Goal: Communication & Community: Participate in discussion

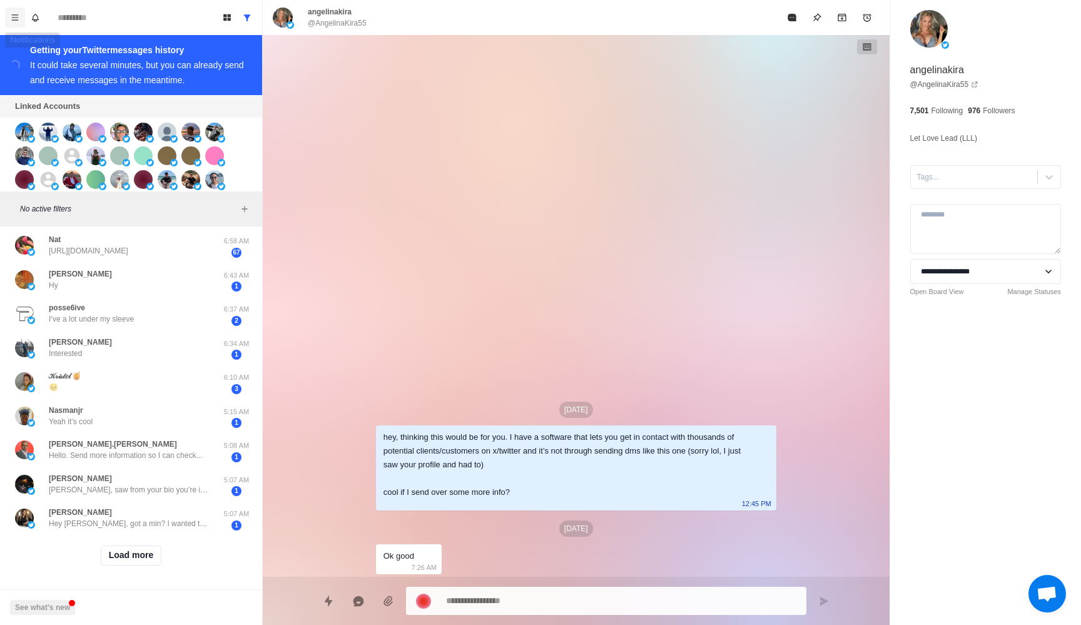
click at [18, 20] on icon "Menu" at bounding box center [15, 17] width 7 height 6
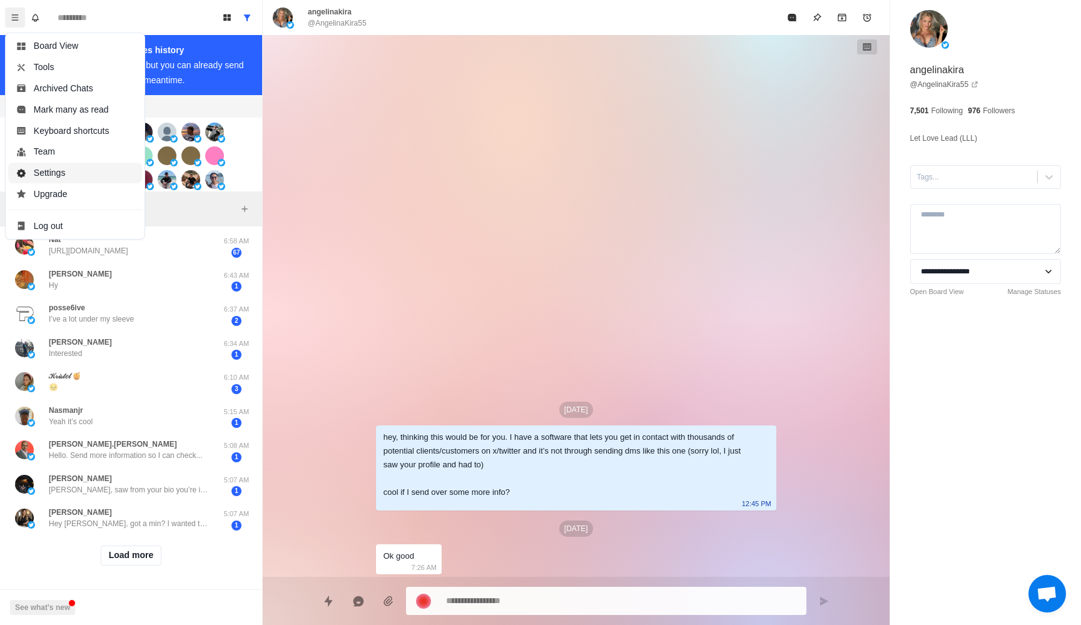
click at [72, 180] on button "Settings" at bounding box center [75, 173] width 134 height 21
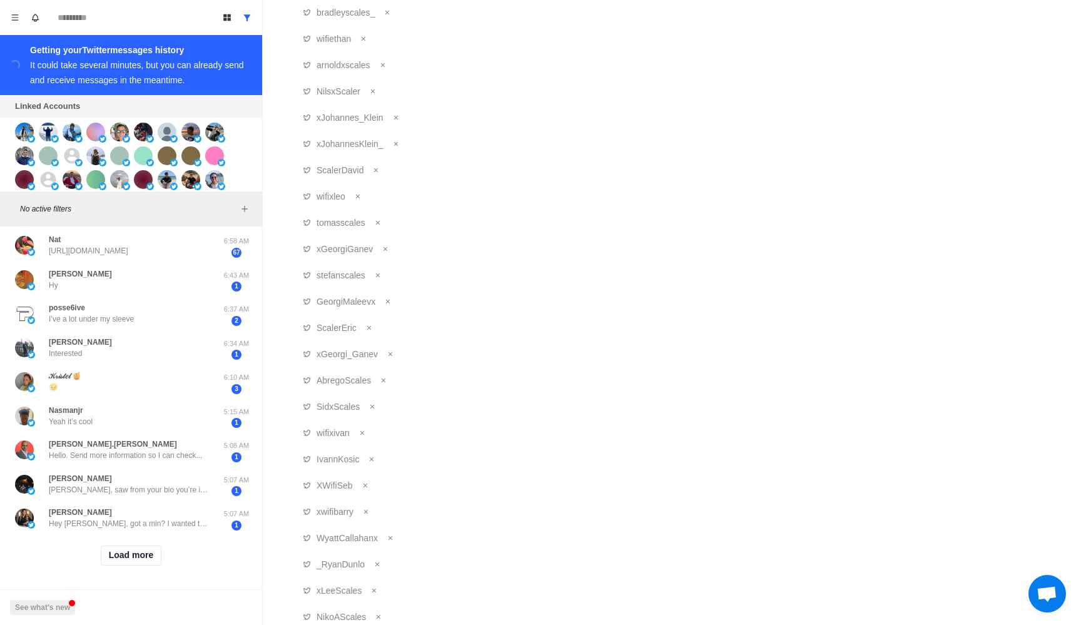
scroll to position [70, 0]
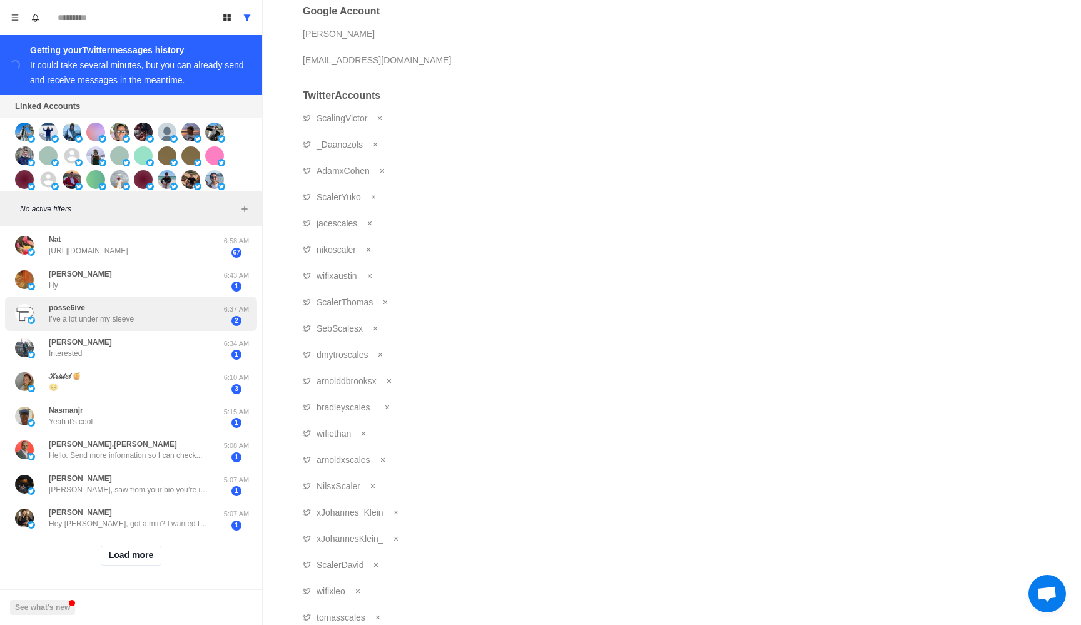
click at [174, 306] on div "posse6ive I’ve a lot under my sleeve" at bounding box center [118, 313] width 206 height 24
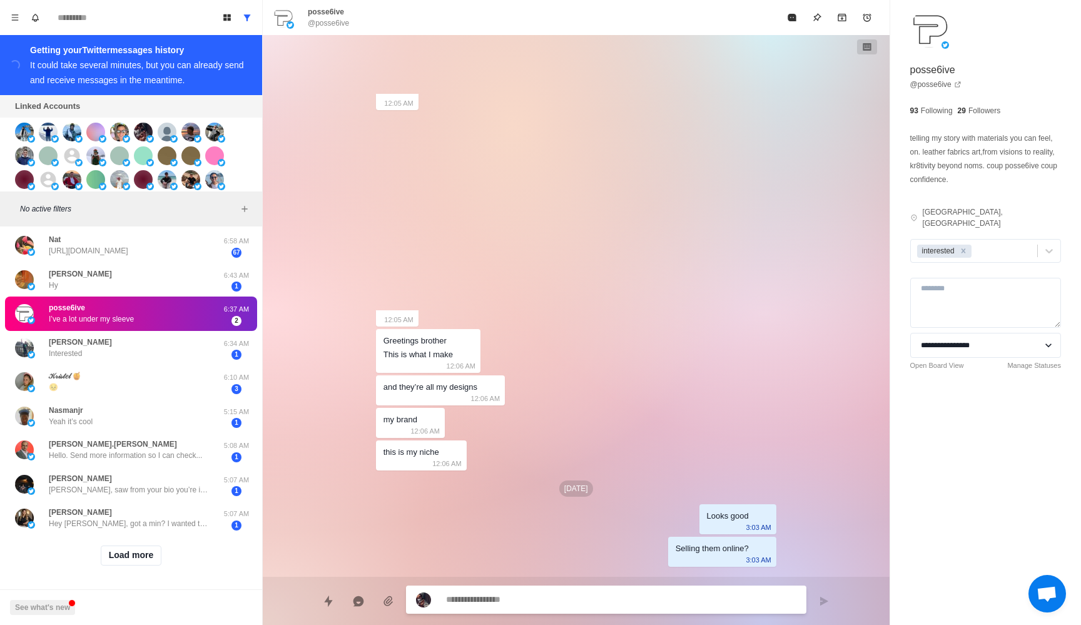
scroll to position [1231, 0]
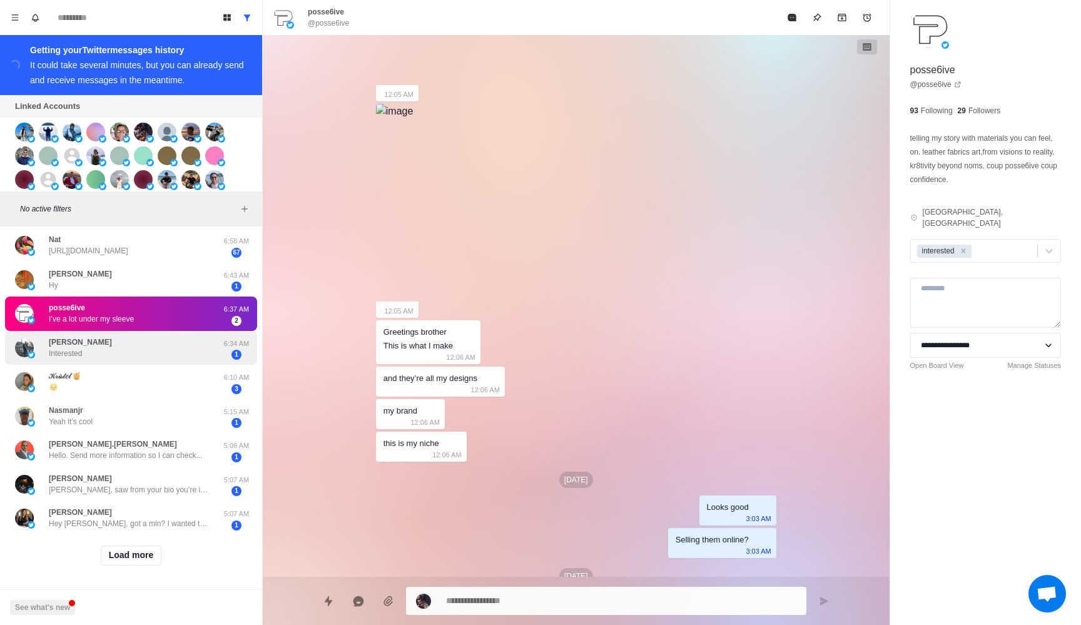
click at [161, 348] on div "[PERSON_NAME] Interested" at bounding box center [118, 348] width 206 height 24
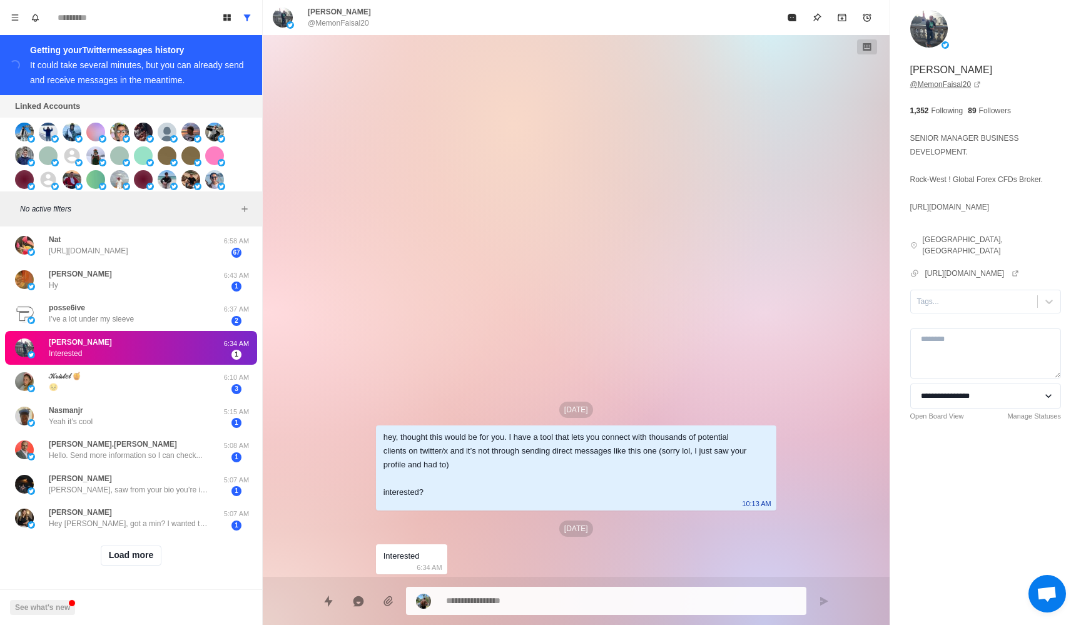
click at [931, 86] on link "@ MemonFaisal20" at bounding box center [945, 84] width 71 height 11
click at [122, 413] on div "Nasmanjr Yeah it’s cool" at bounding box center [118, 416] width 206 height 24
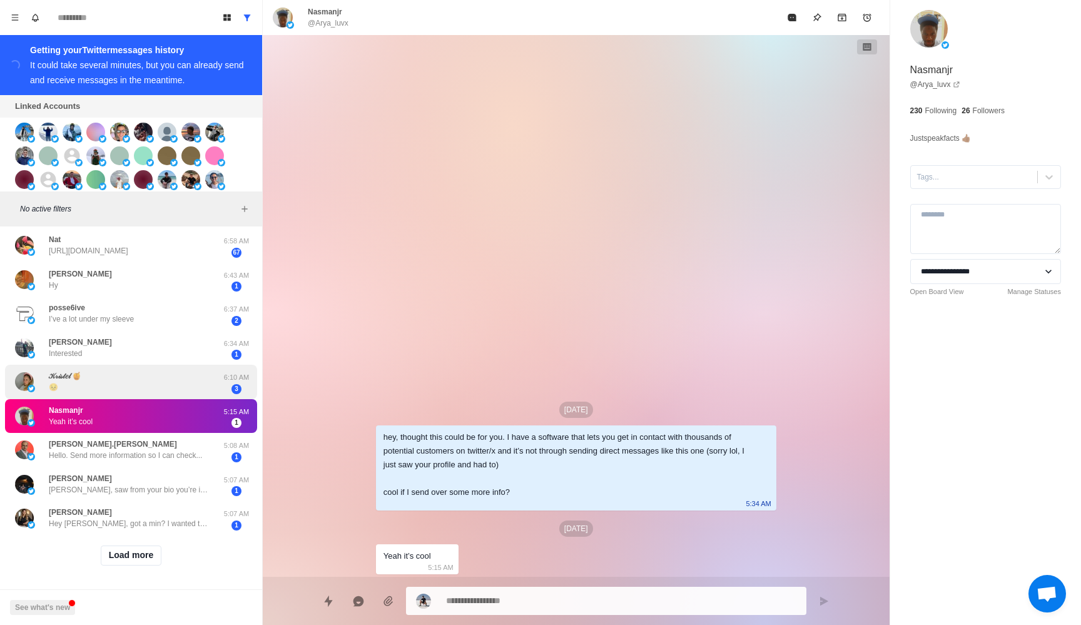
click at [142, 383] on div "𝒦𝓇𝒾𝓈𝓉𝑒𝓁 🍯 😣" at bounding box center [118, 382] width 206 height 24
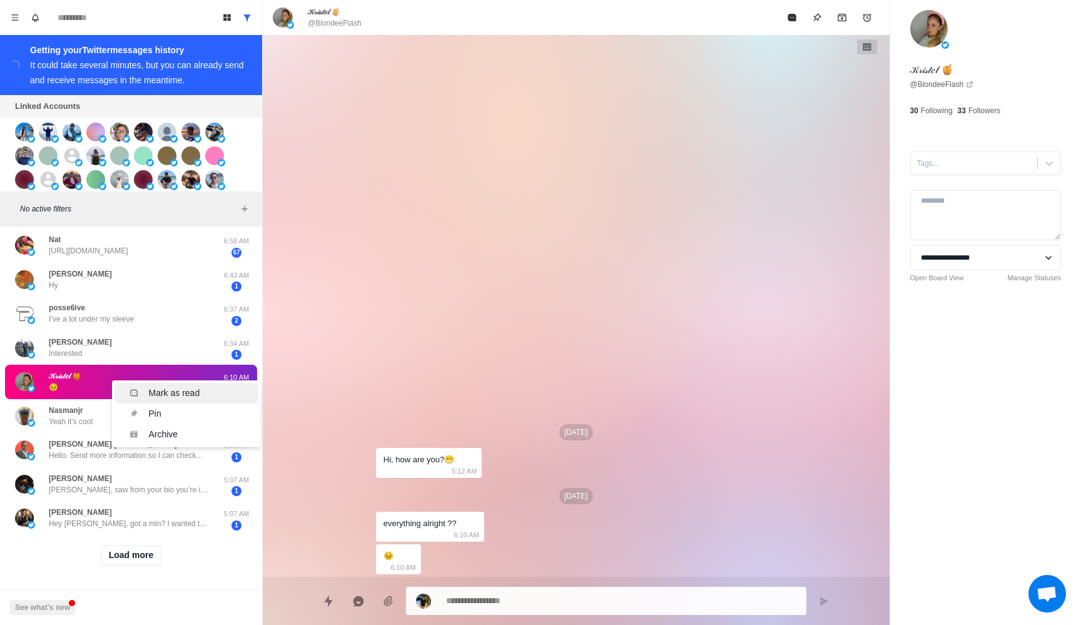
click at [165, 388] on div "Mark as read" at bounding box center [173, 392] width 51 height 13
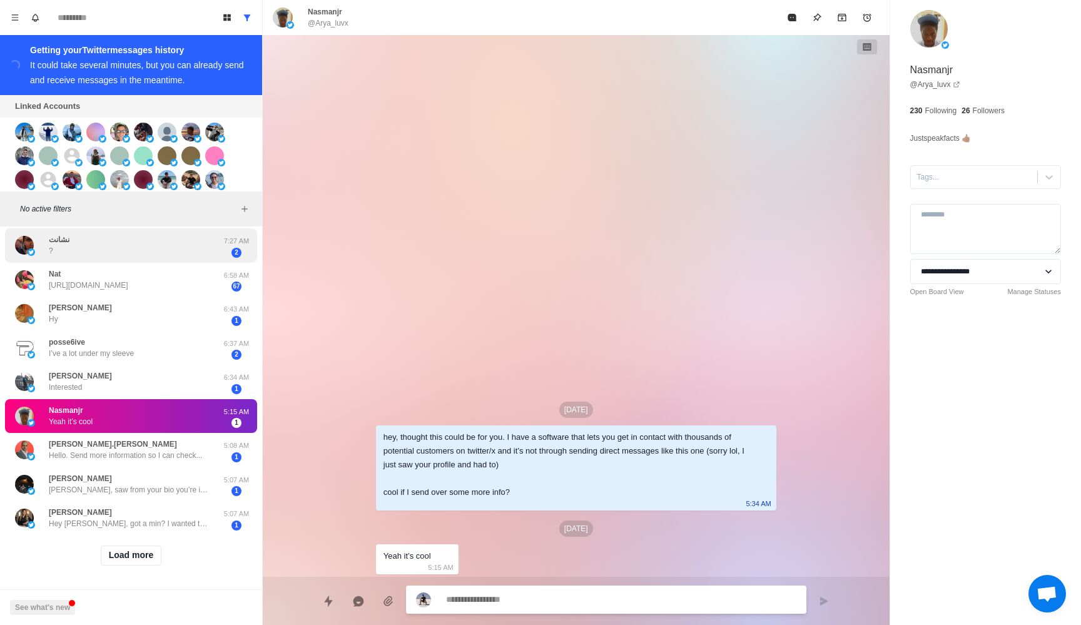
click at [179, 233] on div "نشانت ?" at bounding box center [118, 245] width 206 height 24
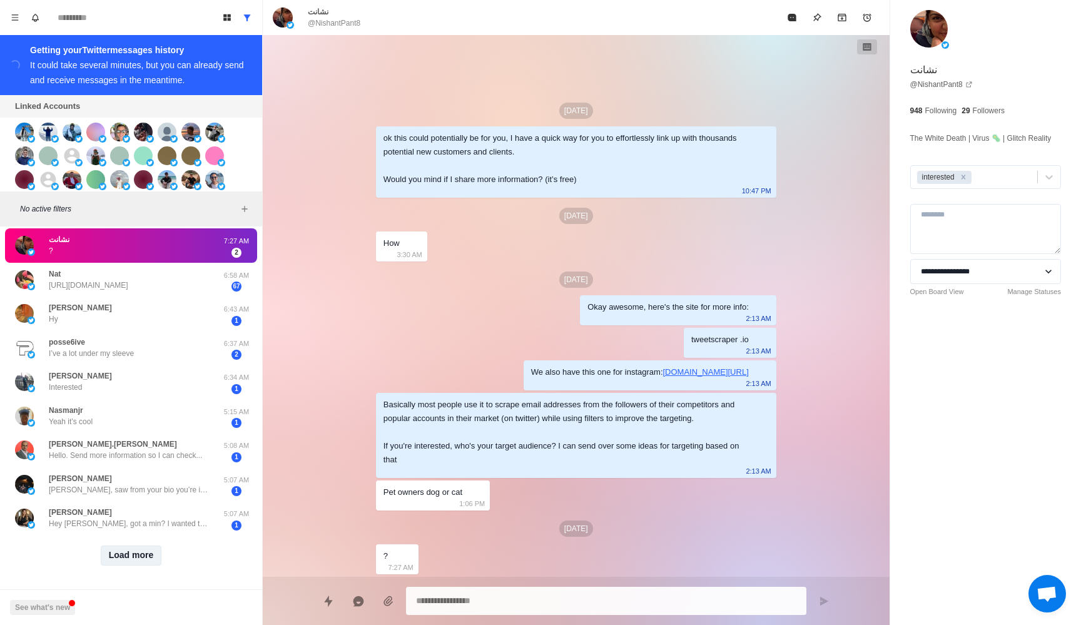
click at [148, 560] on button "Load more" at bounding box center [131, 555] width 61 height 20
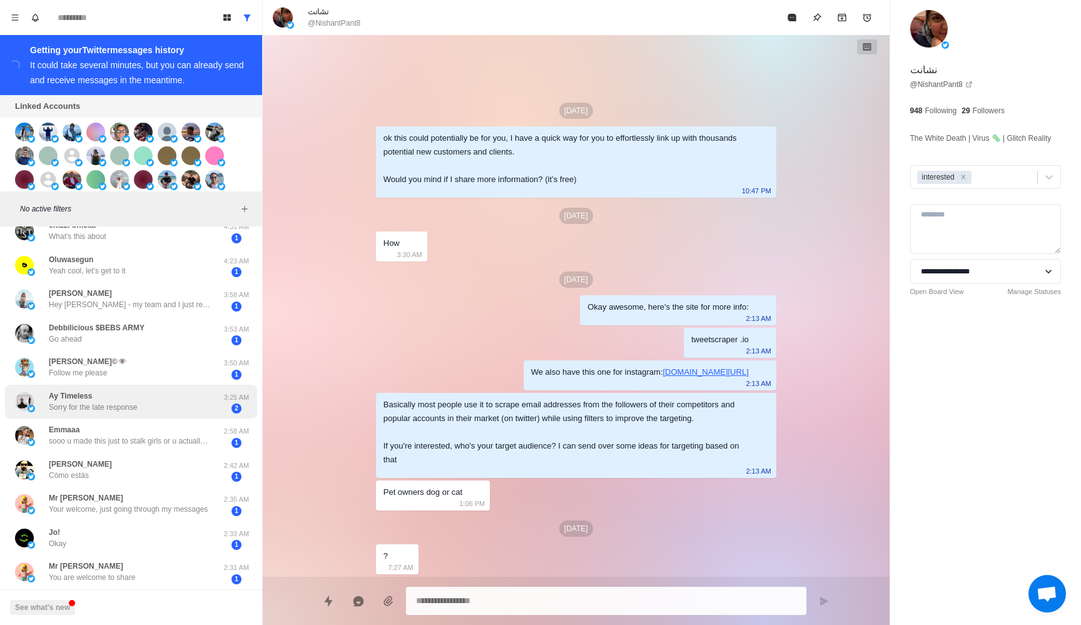
scroll to position [1742, 0]
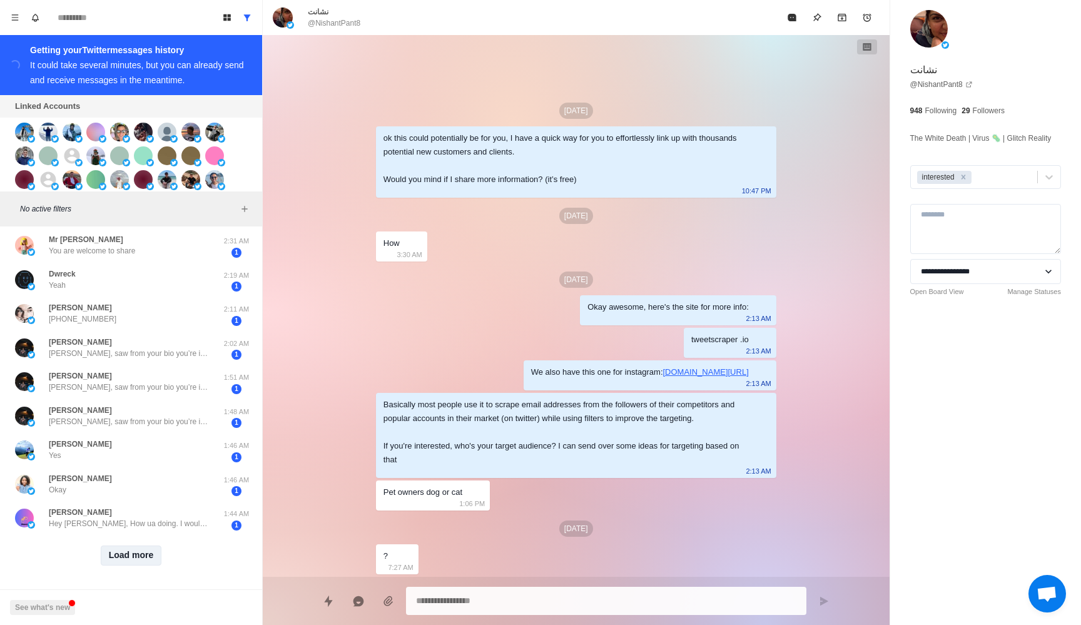
click at [135, 554] on button "Load more" at bounding box center [131, 555] width 61 height 20
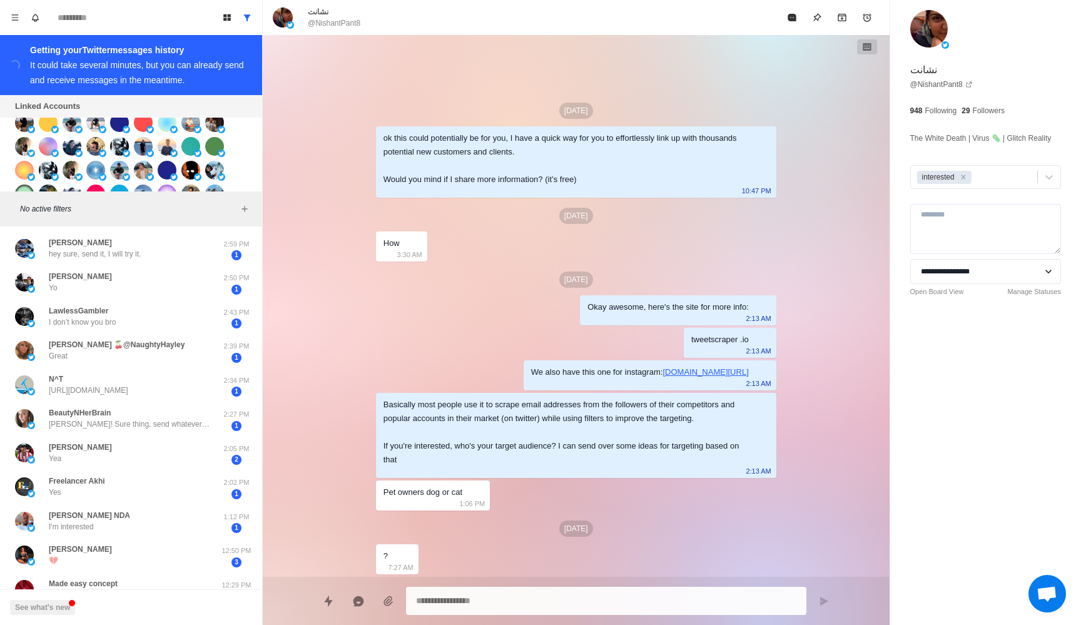
scroll to position [311, 0]
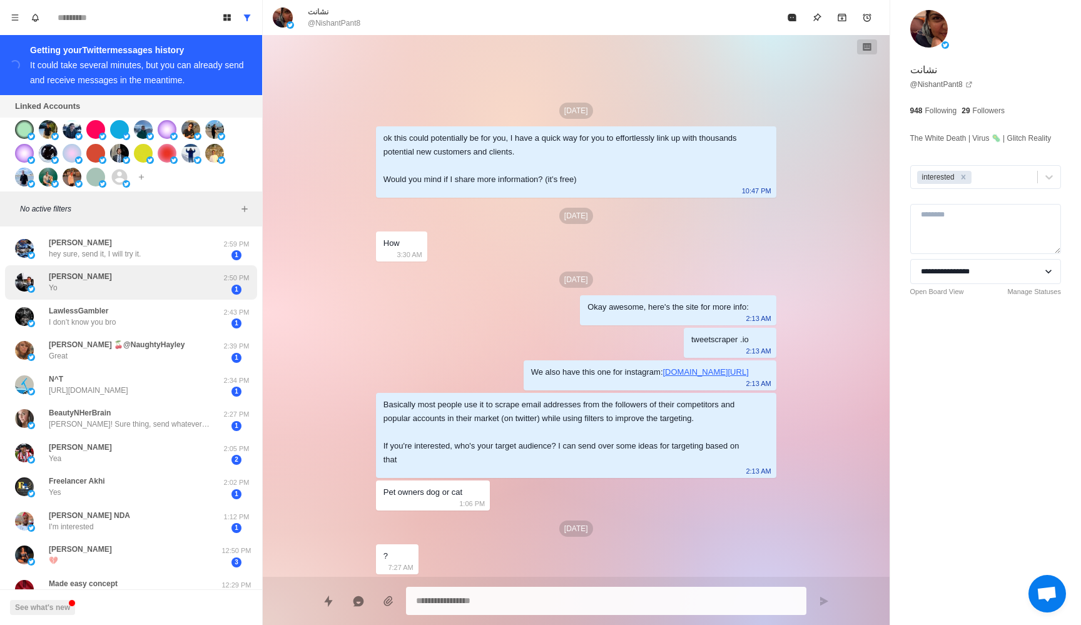
click at [144, 282] on div "[PERSON_NAME]" at bounding box center [118, 282] width 206 height 24
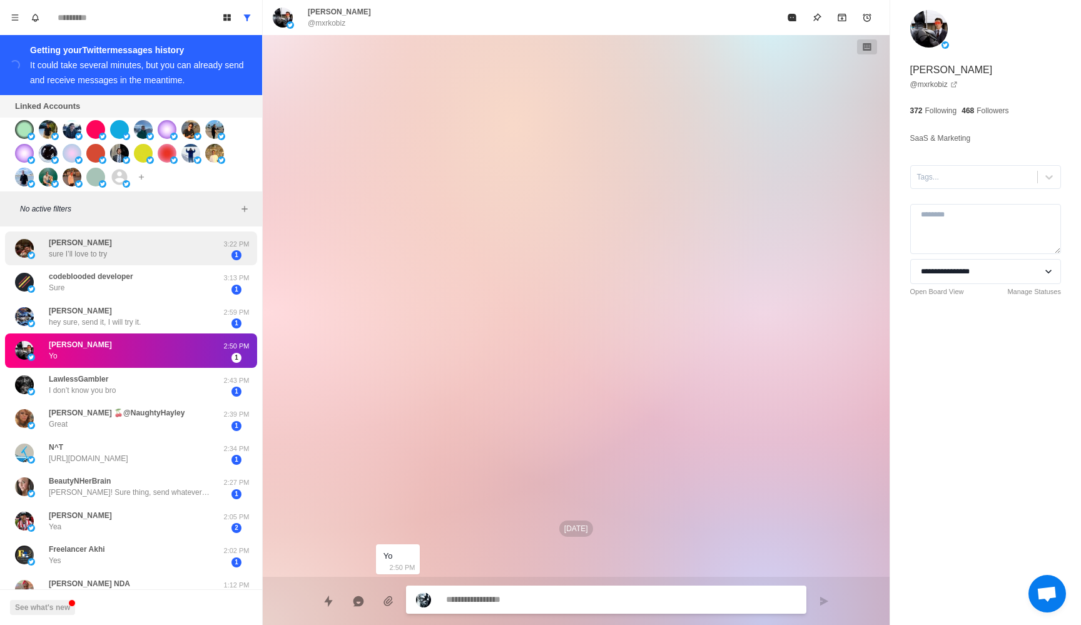
click at [106, 254] on p "sure I’ll love to try" at bounding box center [78, 253] width 58 height 11
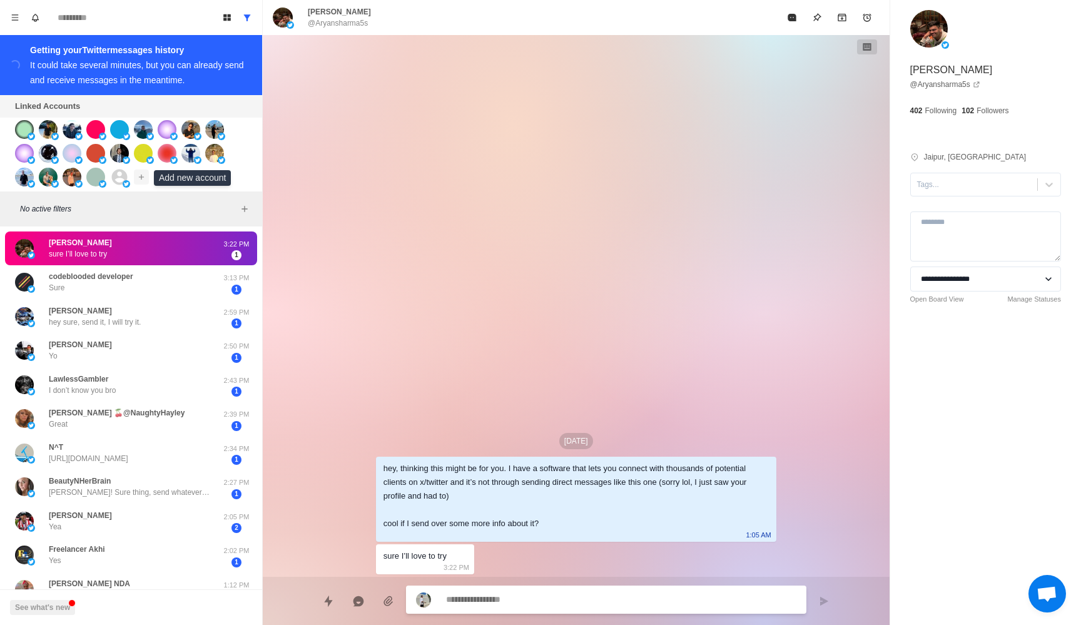
click at [139, 179] on icon "Add account" at bounding box center [141, 177] width 9 height 9
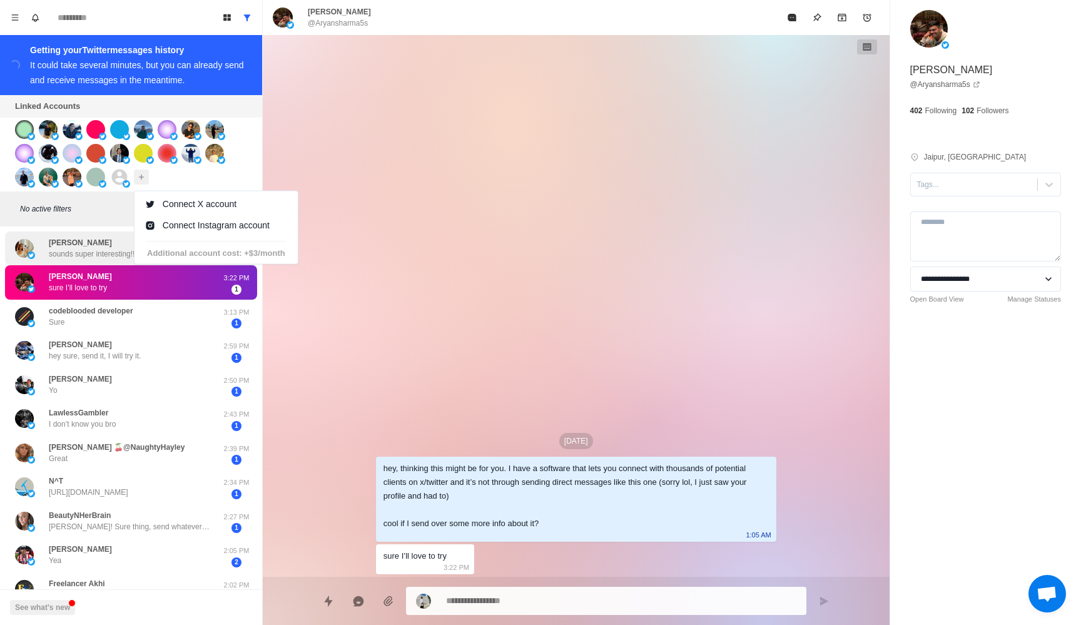
click at [83, 253] on p "sounds super interesting!!!" at bounding box center [93, 253] width 88 height 11
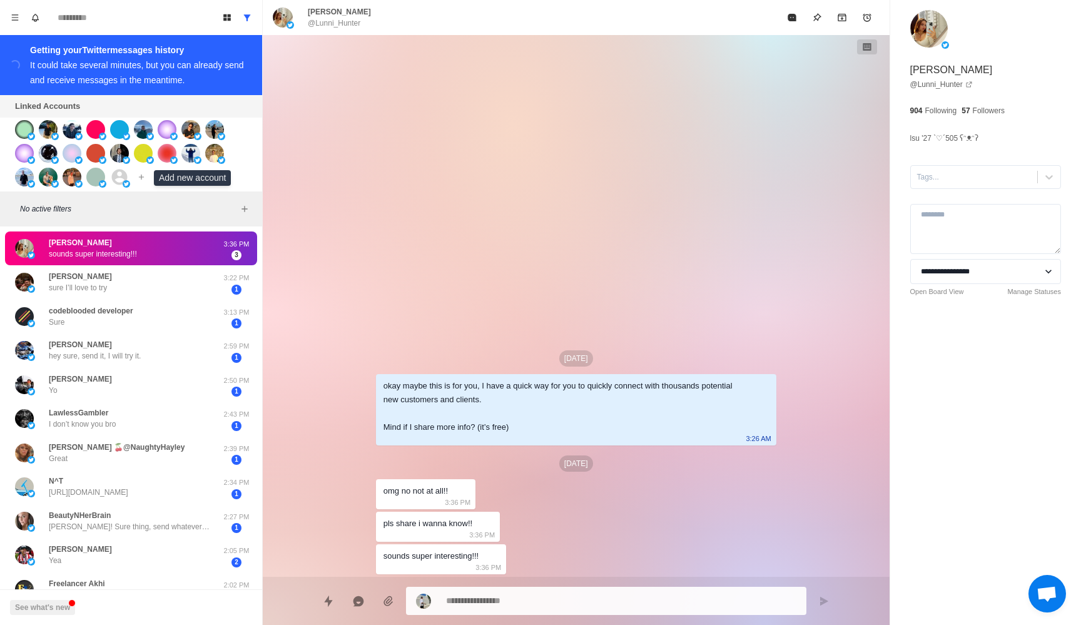
click at [376, 224] on div "[DATE] okay maybe this is for you, I have a quick way for you to quickly connec…" at bounding box center [576, 306] width 400 height 542
type textarea "*"
